Goal: Navigation & Orientation: Locate item on page

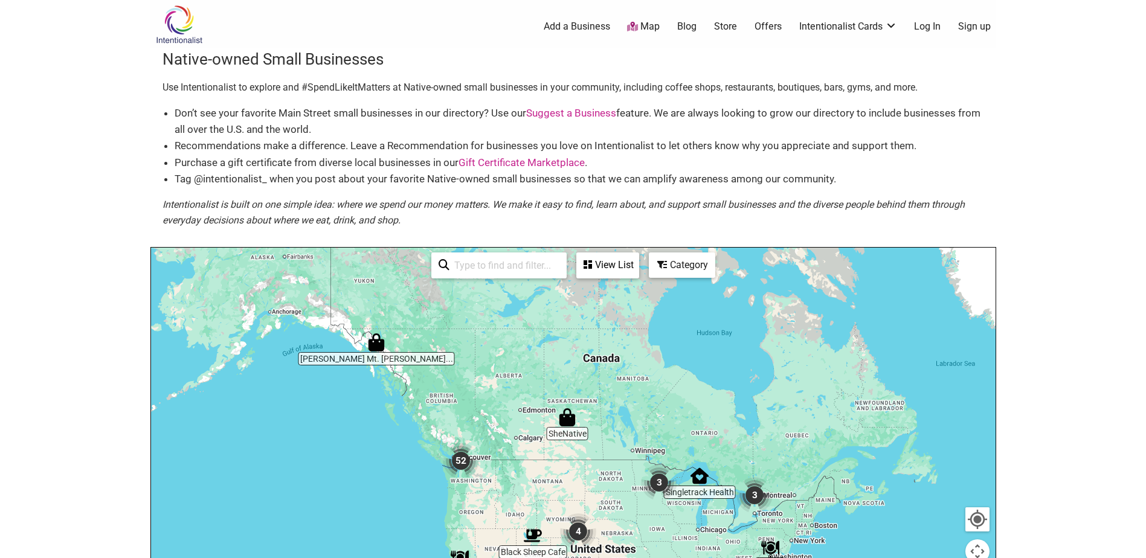
click at [660, 488] on img "3" at bounding box center [659, 483] width 36 height 36
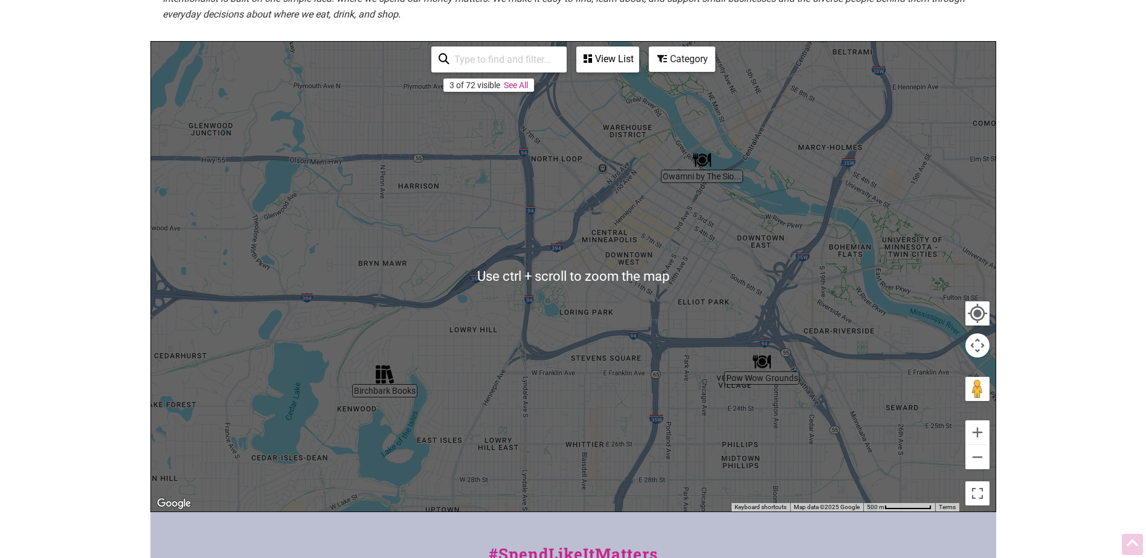
scroll to position [242, 0]
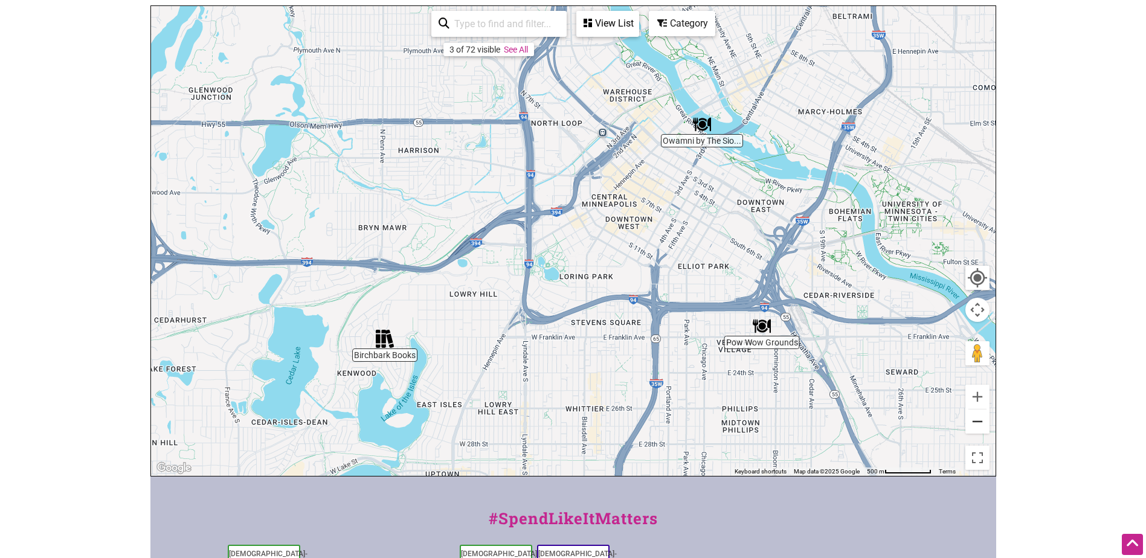
click at [985, 425] on button "Zoom out" at bounding box center [977, 422] width 24 height 24
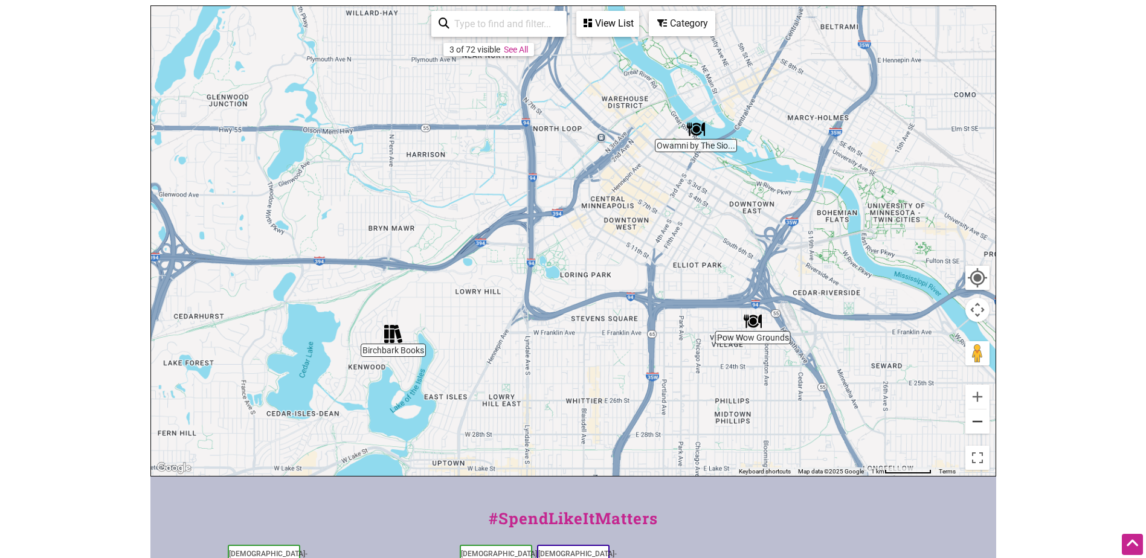
click at [985, 425] on button "Zoom out" at bounding box center [977, 422] width 24 height 24
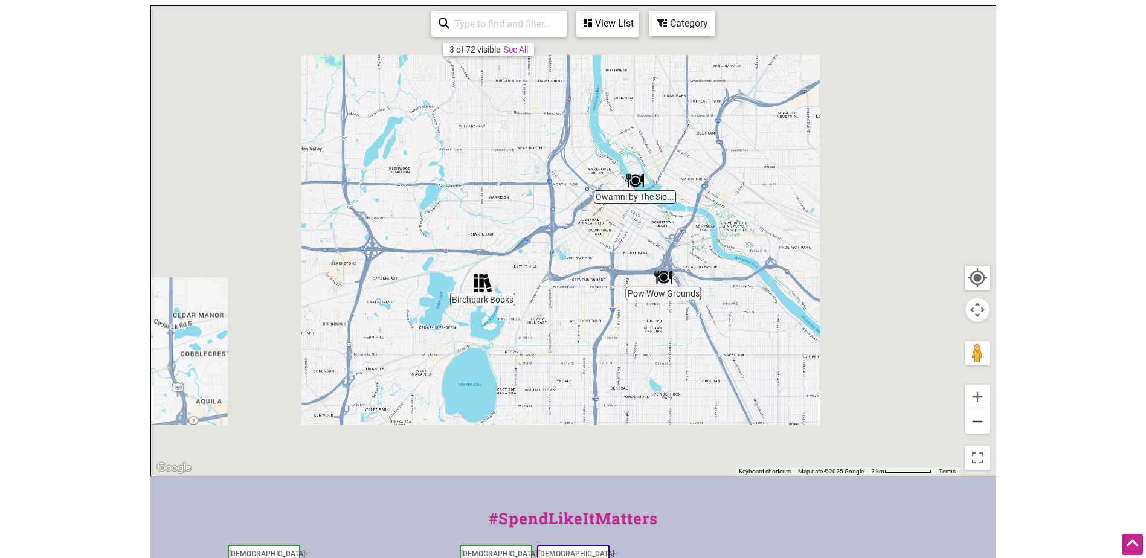
click at [985, 425] on button "Zoom out" at bounding box center [977, 422] width 24 height 24
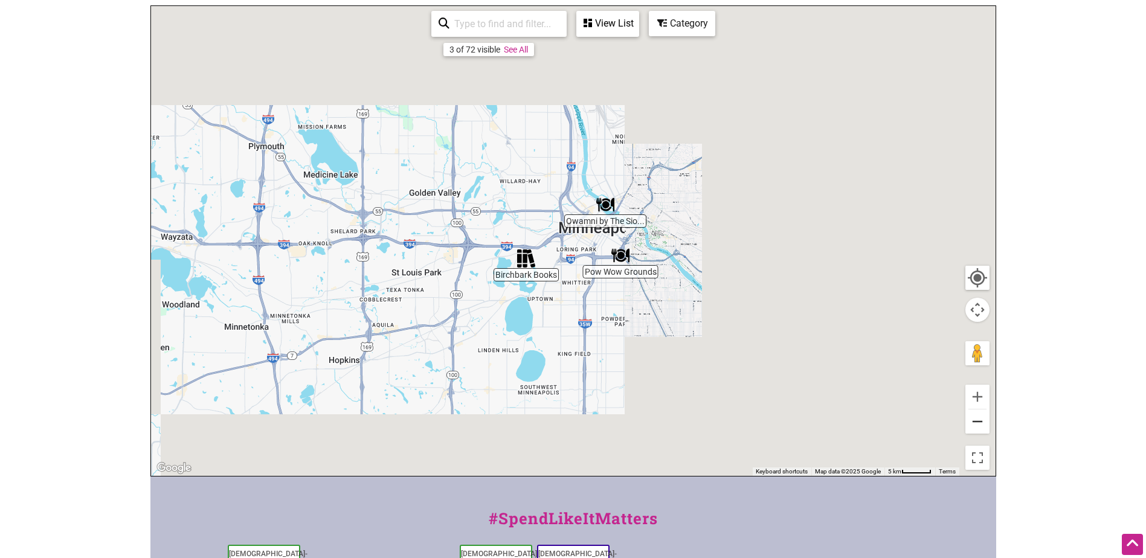
click at [985, 425] on button "Zoom out" at bounding box center [977, 422] width 24 height 24
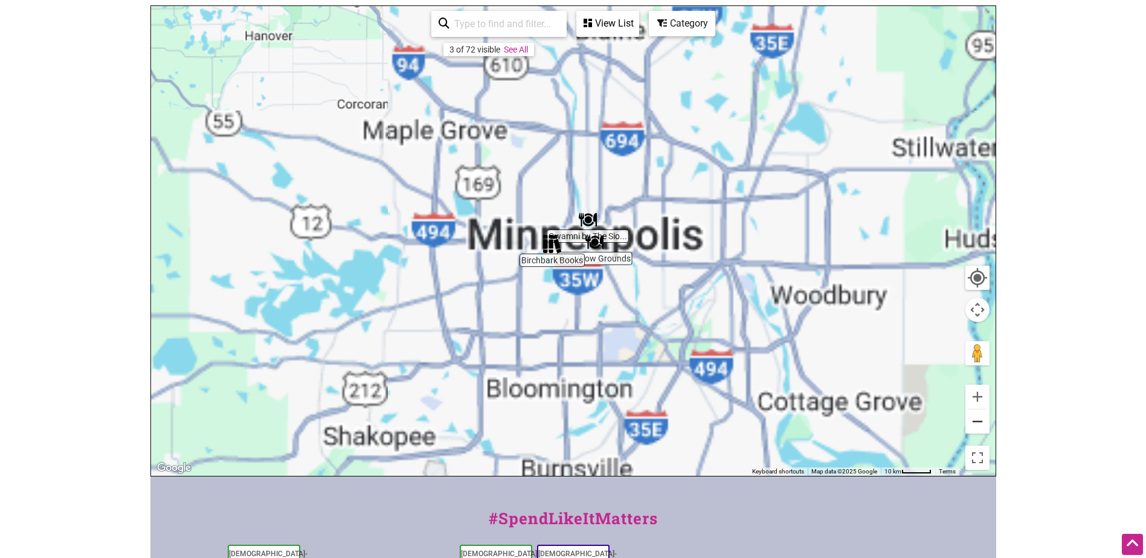
click at [985, 425] on button "Zoom out" at bounding box center [977, 422] width 24 height 24
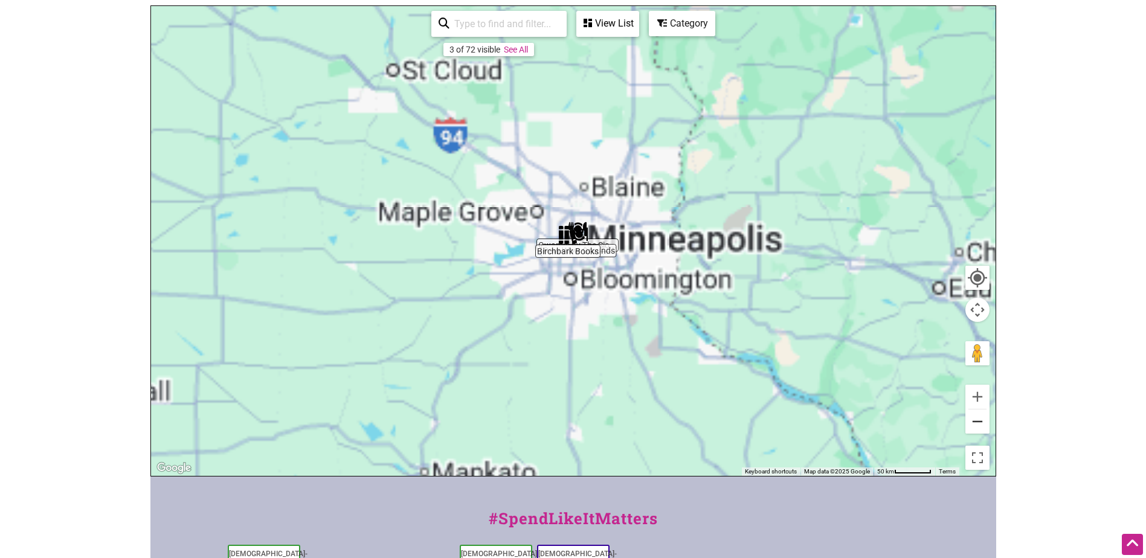
click at [985, 425] on button "Zoom out" at bounding box center [977, 422] width 24 height 24
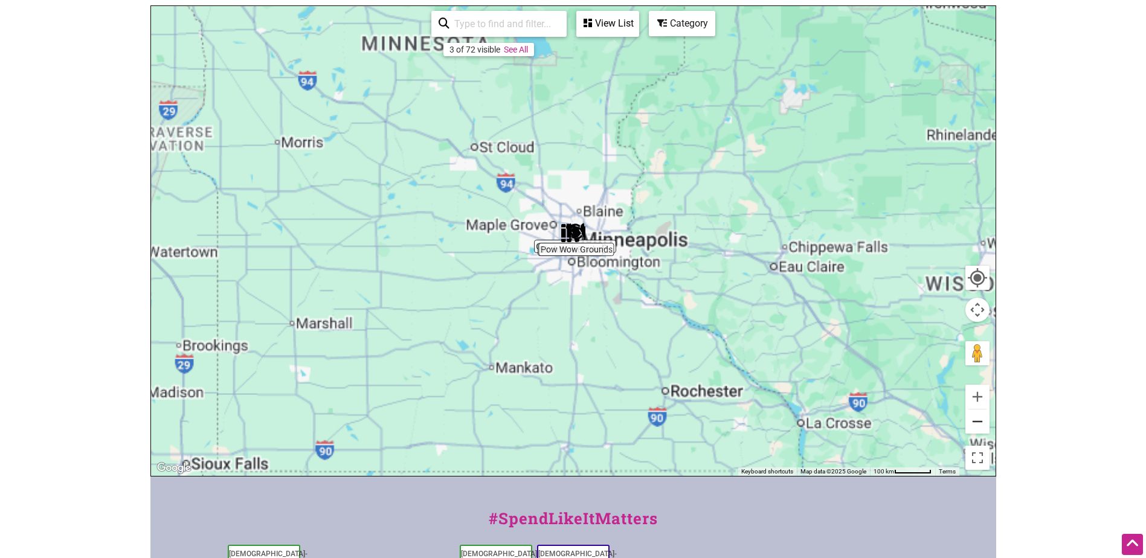
click at [985, 425] on button "Zoom out" at bounding box center [977, 422] width 24 height 24
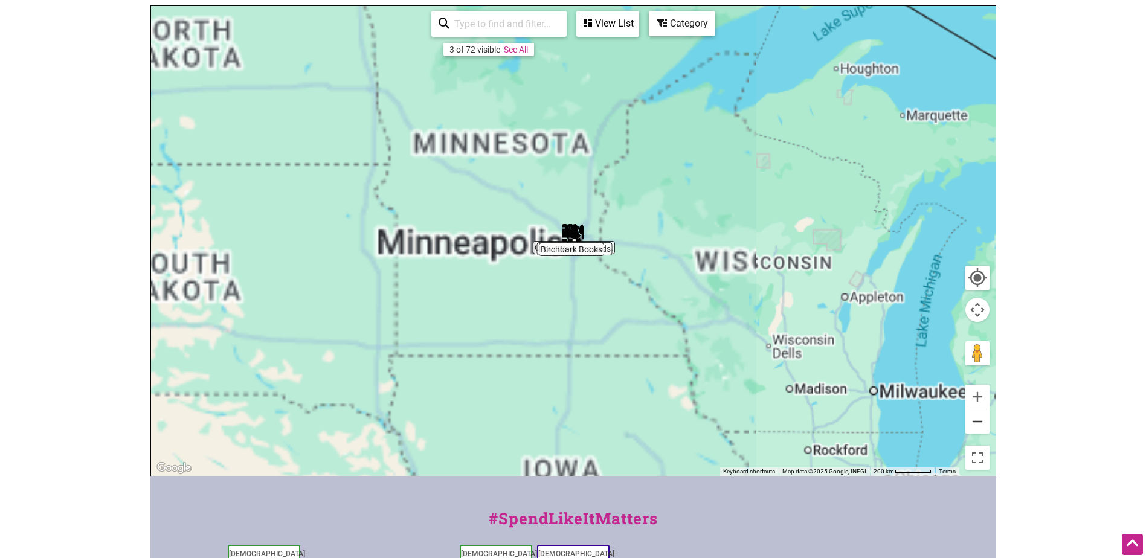
click at [985, 425] on button "Zoom out" at bounding box center [977, 422] width 24 height 24
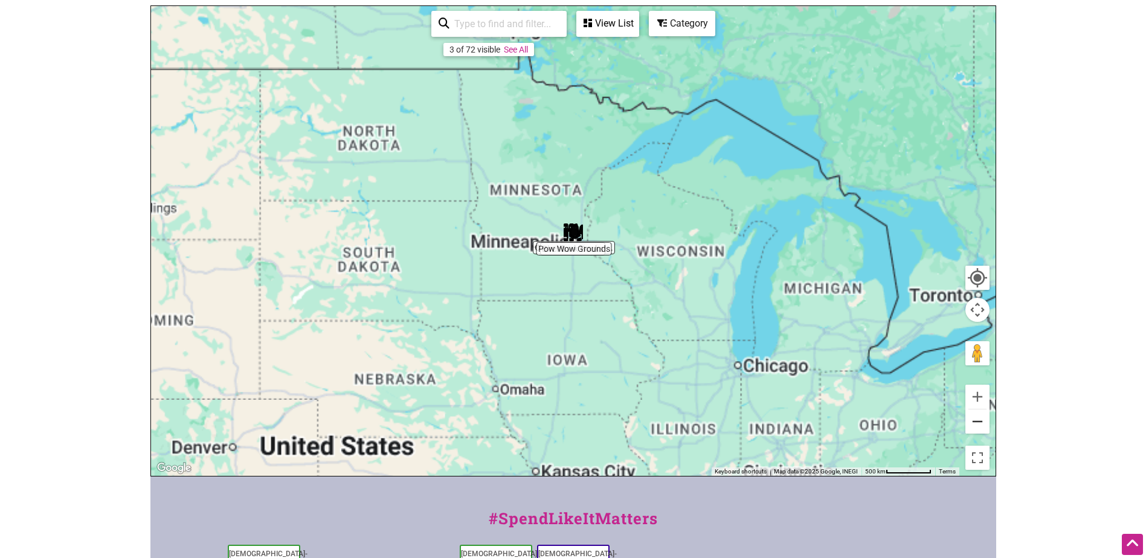
click at [985, 425] on button "Zoom out" at bounding box center [977, 422] width 24 height 24
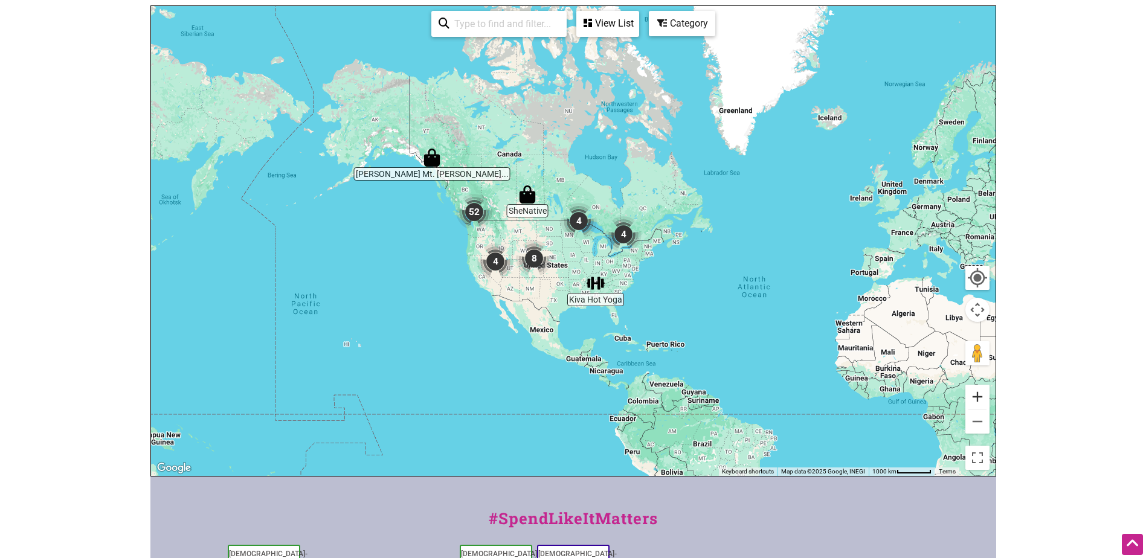
click at [979, 393] on button "Zoom in" at bounding box center [977, 397] width 24 height 24
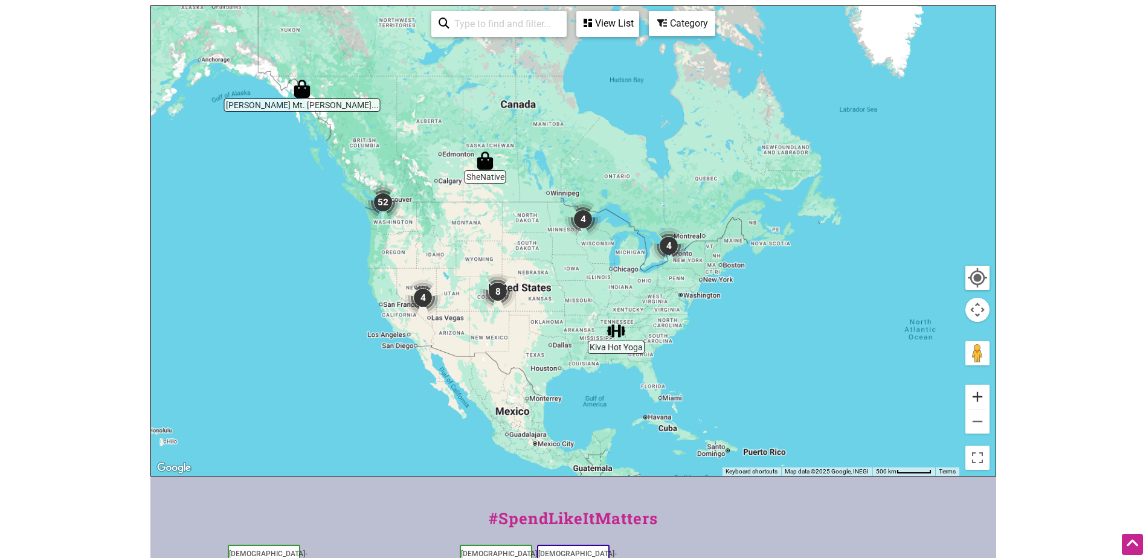
click at [979, 393] on button "Zoom in" at bounding box center [977, 397] width 24 height 24
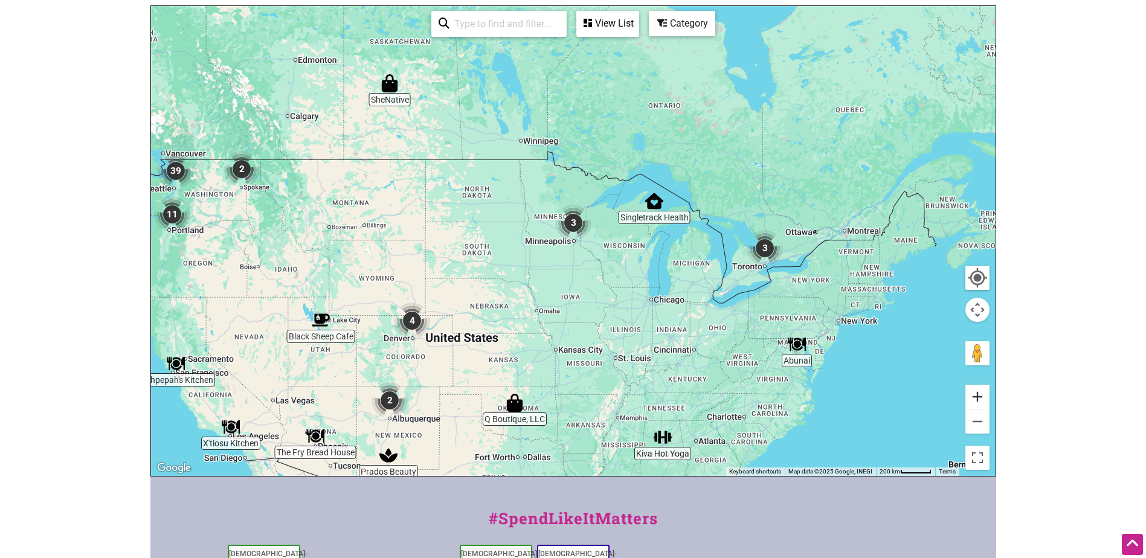
click at [979, 393] on button "Zoom in" at bounding box center [977, 397] width 24 height 24
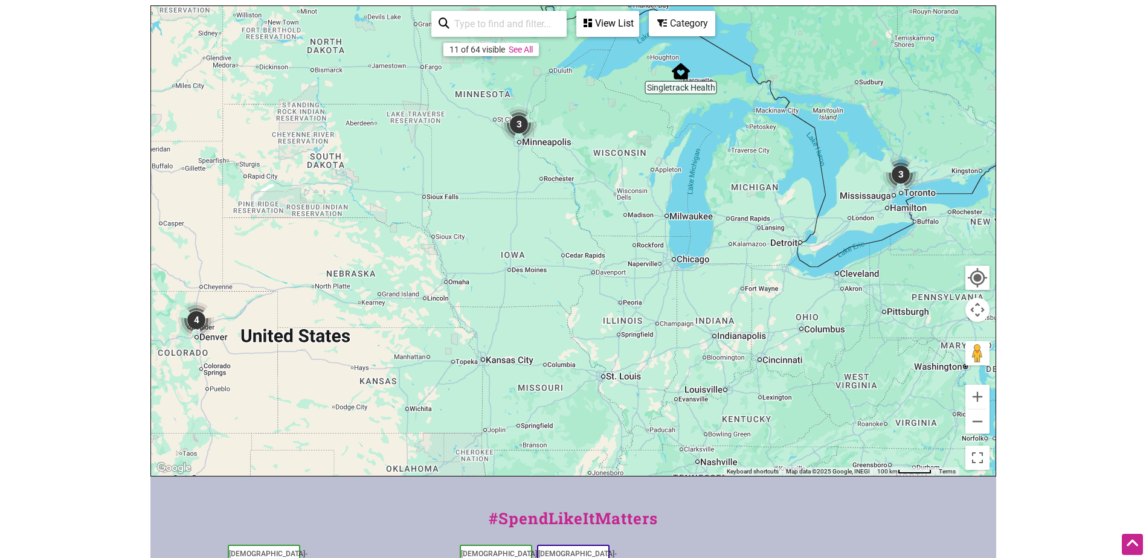
drag, startPoint x: 602, startPoint y: 410, endPoint x: 546, endPoint y: 310, distance: 114.1
click at [546, 310] on div "To navigate, press the arrow keys." at bounding box center [573, 241] width 845 height 470
